Goal: Information Seeking & Learning: Learn about a topic

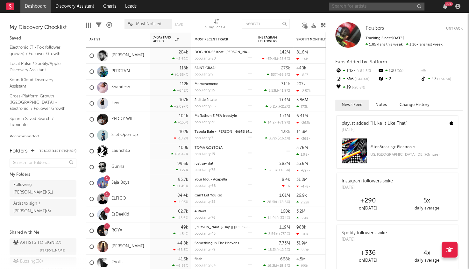
click at [376, 3] on input "text" at bounding box center [377, 7] width 96 height 8
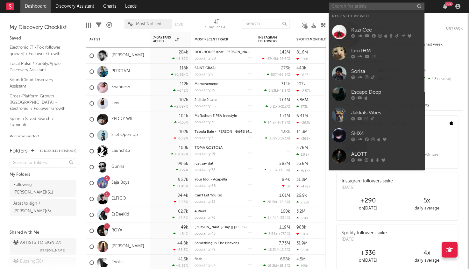
type input "v"
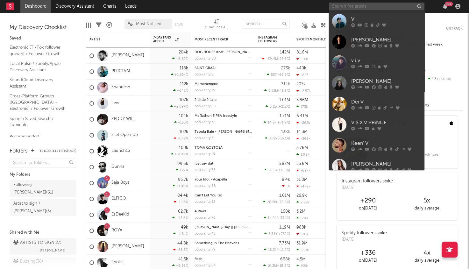
paste input "SHX4"
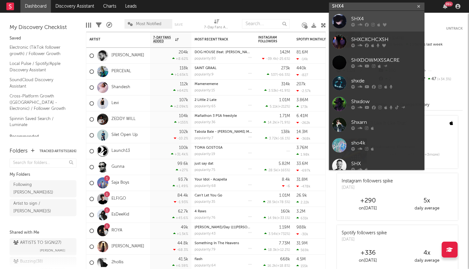
type input "SHX4"
click at [372, 18] on div "SHX4" at bounding box center [386, 19] width 70 height 8
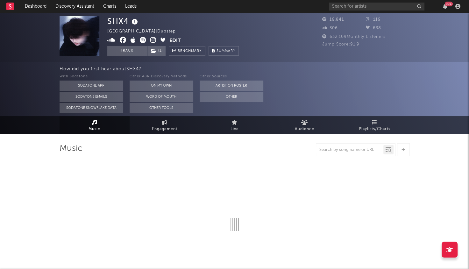
select select "6m"
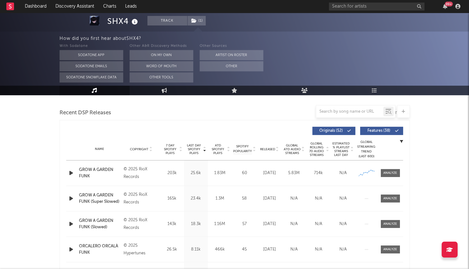
scroll to position [222, 0]
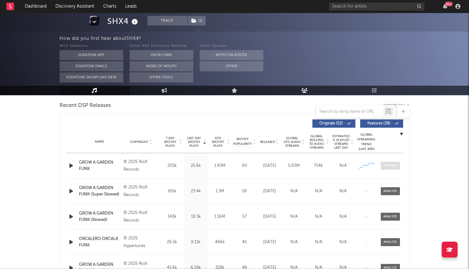
click at [391, 164] on div at bounding box center [390, 165] width 14 height 5
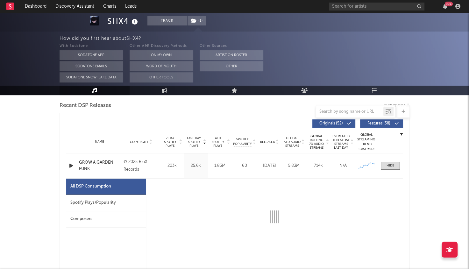
select select "1w"
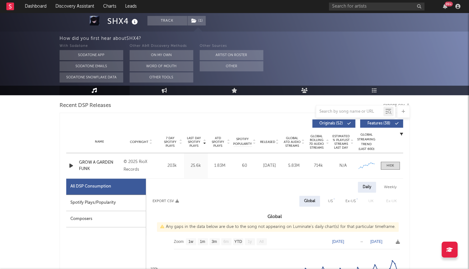
click at [108, 201] on div "Spotify Plays/Popularity" at bounding box center [106, 203] width 80 height 16
select select "1w"
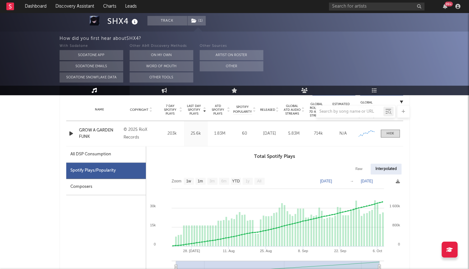
scroll to position [263, 0]
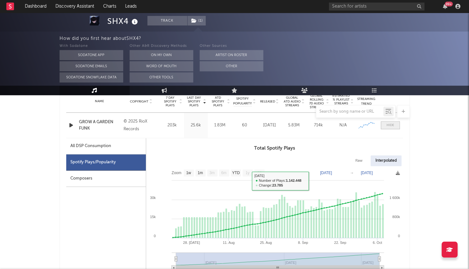
drag, startPoint x: 384, startPoint y: 119, endPoint x: 386, endPoint y: 123, distance: 3.6
click at [384, 119] on div "Name GROW A GARDEN FUNK Copyright © 2025 RioX Records Label RioX Records Album …" at bounding box center [234, 125] width 337 height 25
click at [387, 126] on div at bounding box center [391, 125] width 8 height 5
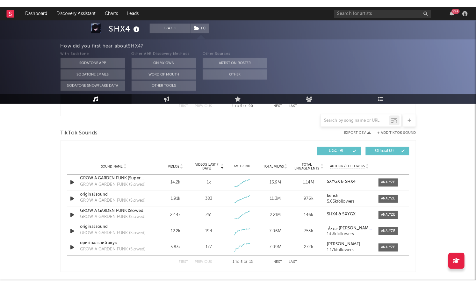
scroll to position [419, 0]
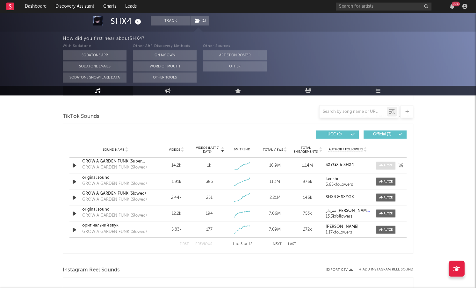
click at [384, 163] on div at bounding box center [386, 165] width 14 height 5
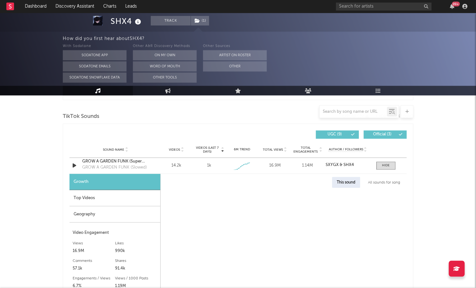
click at [101, 197] on div "Top Videos" at bounding box center [114, 198] width 91 height 16
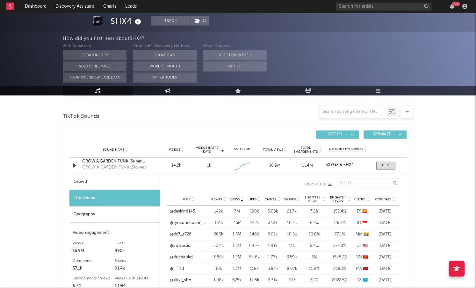
click at [104, 181] on div "Growth" at bounding box center [114, 182] width 90 height 16
select select "1w"
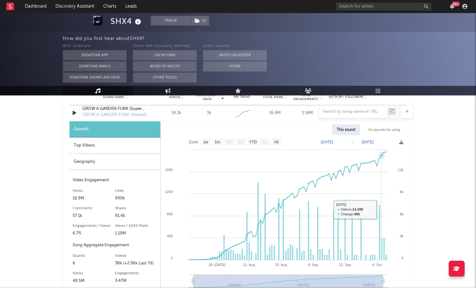
scroll to position [420, 0]
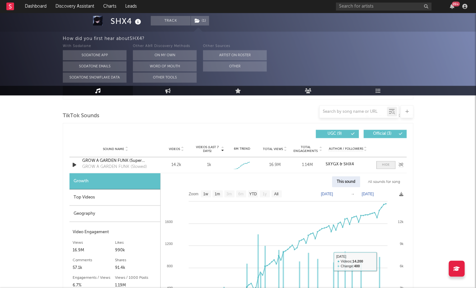
click at [381, 164] on span at bounding box center [385, 165] width 19 height 8
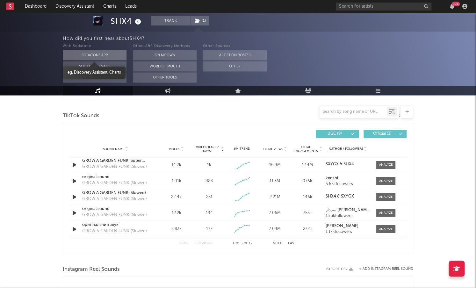
click at [103, 53] on button "Sodatone App" at bounding box center [95, 55] width 64 height 10
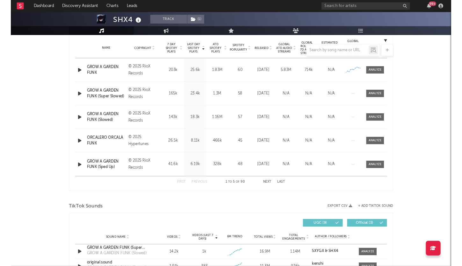
scroll to position [255, 0]
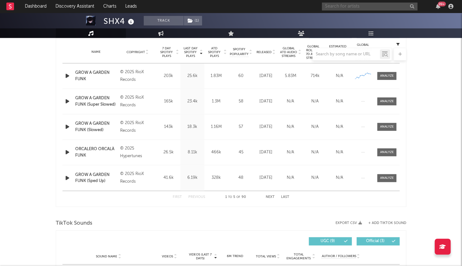
click at [353, 8] on input "text" at bounding box center [370, 7] width 96 height 8
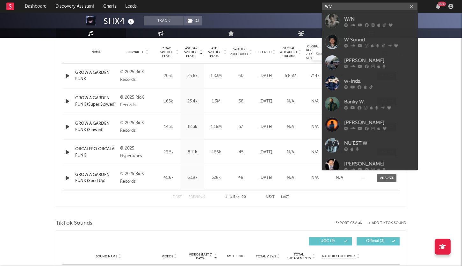
click at [349, 9] on input "wiv" at bounding box center [370, 7] width 96 height 8
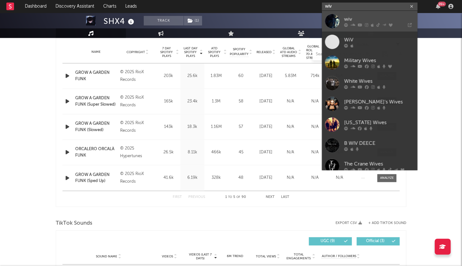
type input "wiv"
click at [351, 22] on div "wiv" at bounding box center [379, 19] width 70 height 8
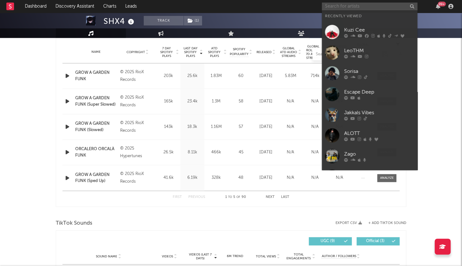
click at [358, 7] on input "text" at bounding box center [370, 7] width 96 height 8
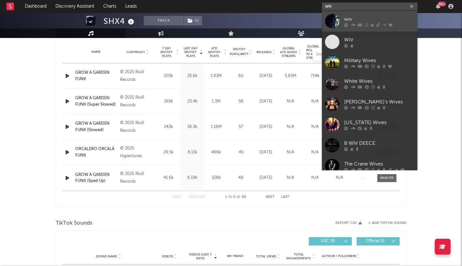
type input "wiv"
click at [351, 22] on div "wiv" at bounding box center [379, 19] width 70 height 8
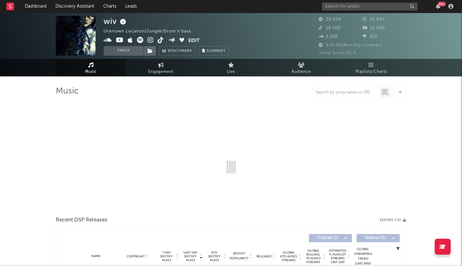
select select "6m"
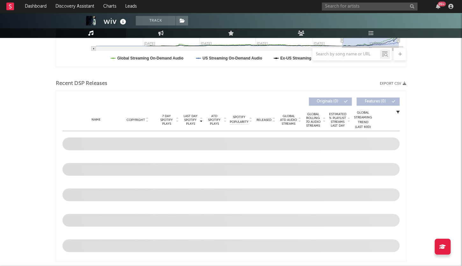
scroll to position [199, 0]
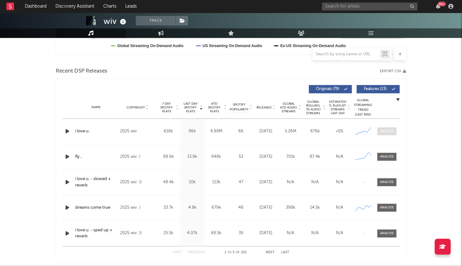
click at [384, 130] on div at bounding box center [387, 131] width 14 height 5
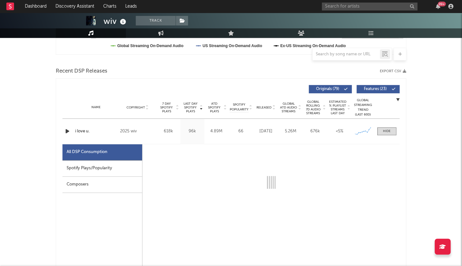
click at [103, 163] on div "Spotify Plays/Popularity" at bounding box center [102, 168] width 80 height 16
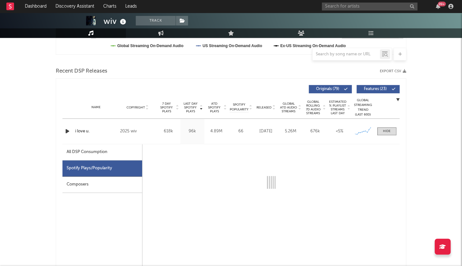
select select "6m"
select select "1w"
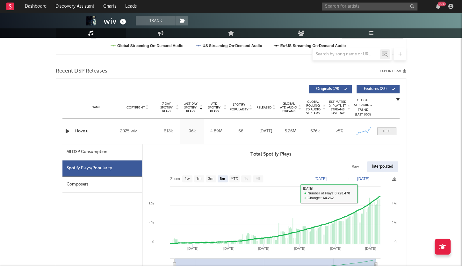
click at [385, 128] on span at bounding box center [386, 131] width 19 height 8
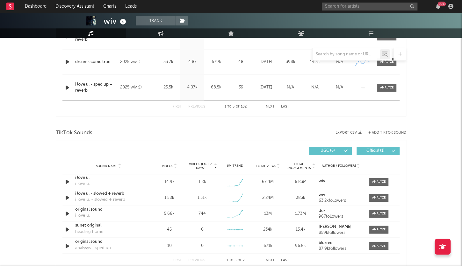
scroll to position [381, 0]
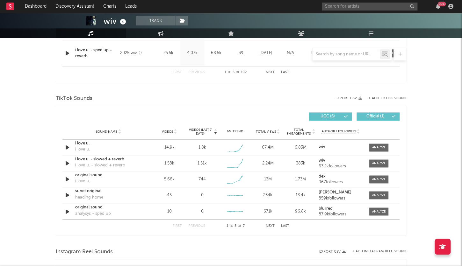
click at [359, 11] on div "99 +" at bounding box center [389, 6] width 134 height 13
click at [355, 11] on div "99 +" at bounding box center [389, 6] width 134 height 13
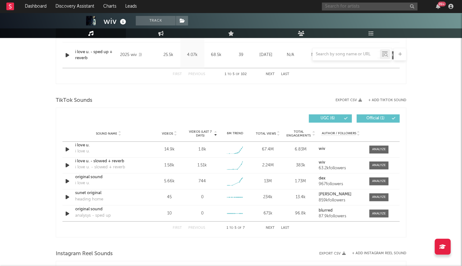
click at [340, 8] on input "text" at bounding box center [370, 7] width 96 height 8
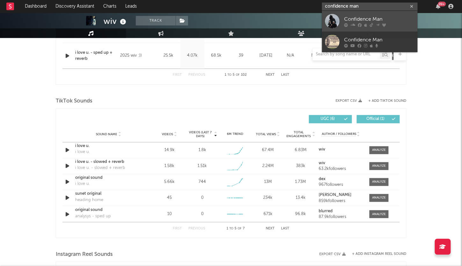
type input "confidence man"
click at [356, 16] on div "Confidence Man" at bounding box center [379, 19] width 70 height 8
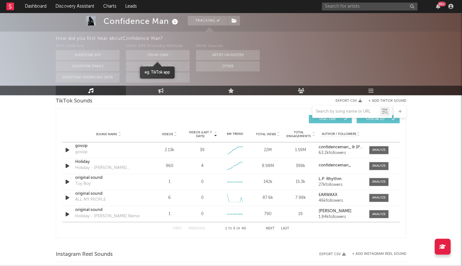
scroll to position [368, 0]
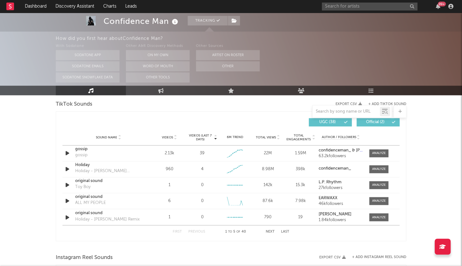
click at [177, 24] on icon at bounding box center [174, 22] width 9 height 9
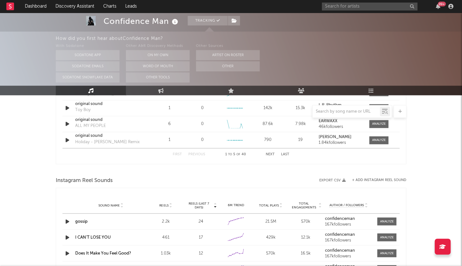
select select "6m"
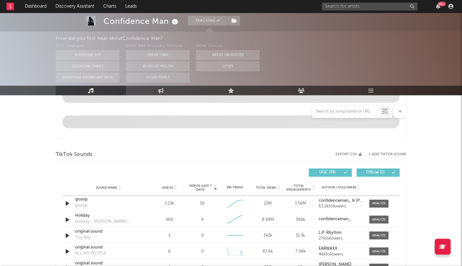
scroll to position [363, 0]
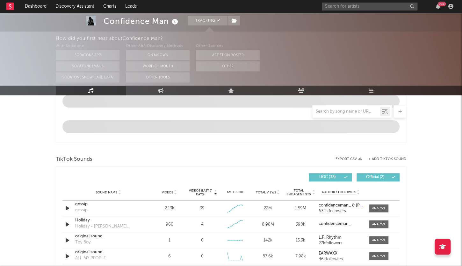
click at [177, 24] on icon at bounding box center [174, 22] width 9 height 9
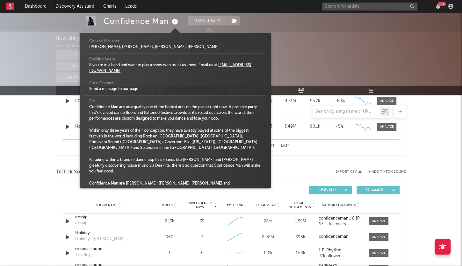
scroll to position [8, 0]
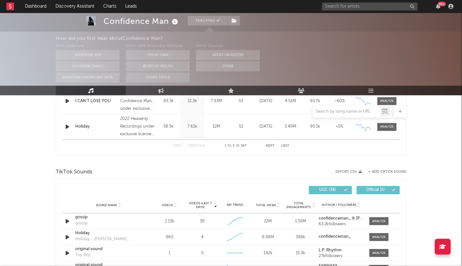
click at [54, 161] on div "Confidence Man Tracking [GEOGRAPHIC_DATA] | Dance Edit Tracking Email Alerts Of…" at bounding box center [231, 158] width 462 height 1019
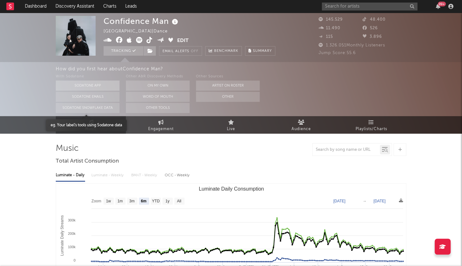
scroll to position [0, 0]
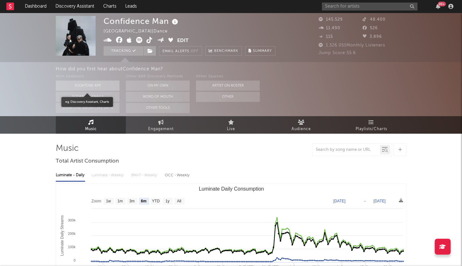
click at [91, 84] on button "Sodatone App" at bounding box center [88, 86] width 64 height 10
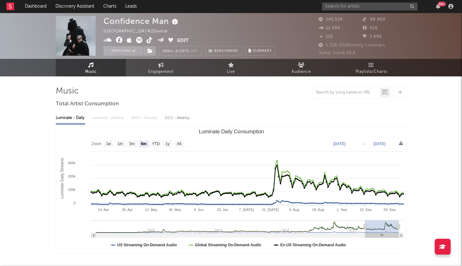
click at [110, 41] on icon at bounding box center [107, 40] width 8 height 6
click at [117, 41] on icon at bounding box center [119, 40] width 7 height 6
click at [149, 40] on icon at bounding box center [149, 40] width 6 height 6
